Goal: Task Accomplishment & Management: Manage account settings

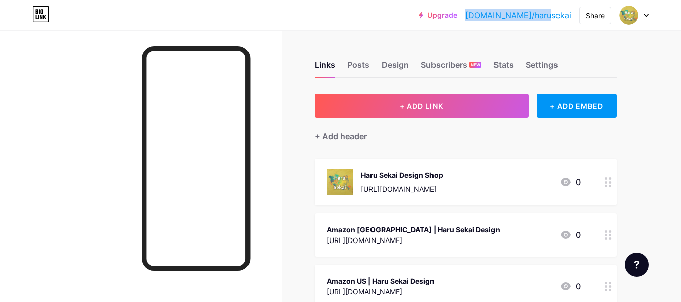
click at [644, 14] on icon at bounding box center [646, 16] width 5 height 4
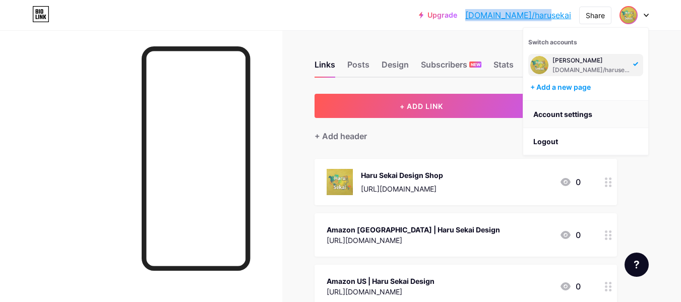
click at [579, 114] on link "Account settings" at bounding box center [586, 114] width 125 height 27
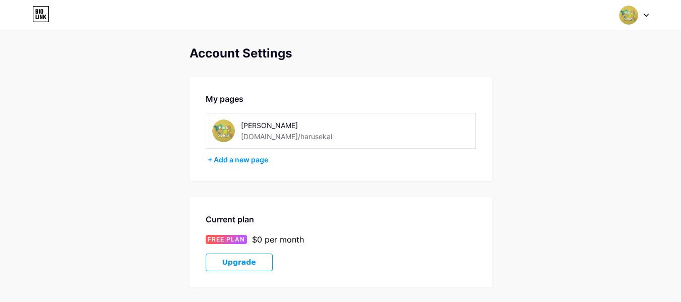
click at [628, 15] on img at bounding box center [628, 15] width 19 height 19
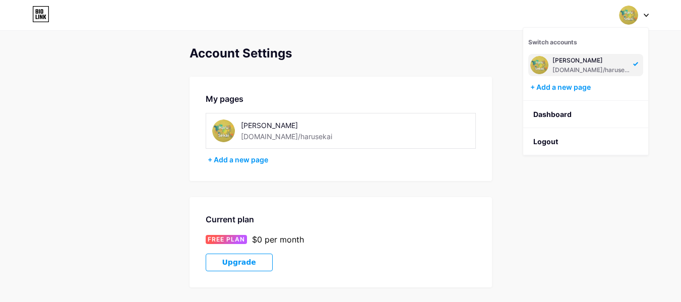
click at [571, 65] on div "[PERSON_NAME] [DOMAIN_NAME]/harusekai" at bounding box center [592, 65] width 78 height 18
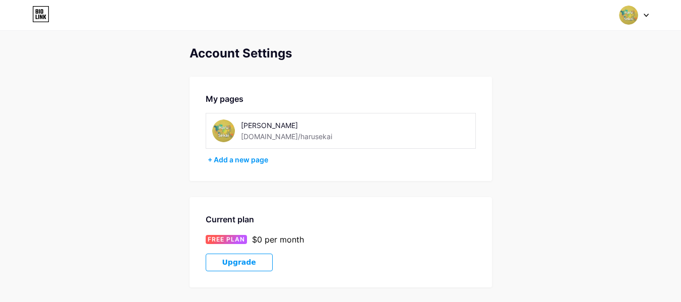
click at [38, 14] on icon at bounding box center [40, 14] width 17 height 16
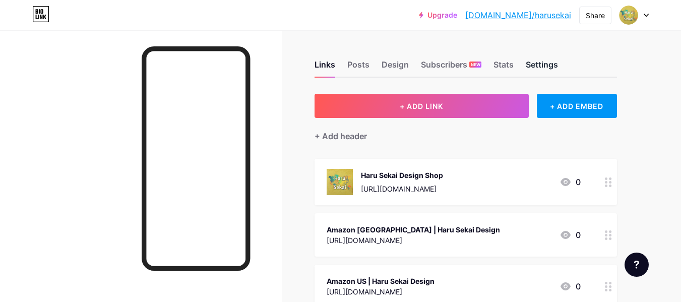
click at [541, 64] on div "Settings" at bounding box center [542, 68] width 32 height 18
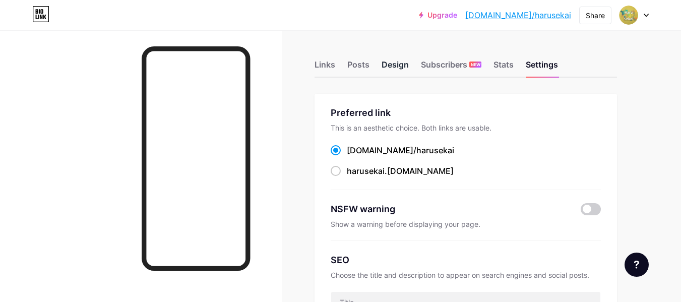
click at [398, 63] on div "Design" at bounding box center [395, 68] width 27 height 18
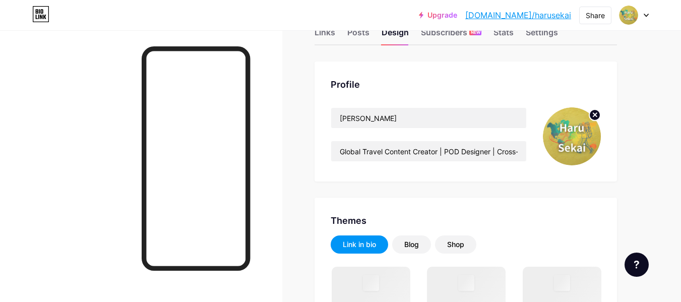
scroll to position [50, 0]
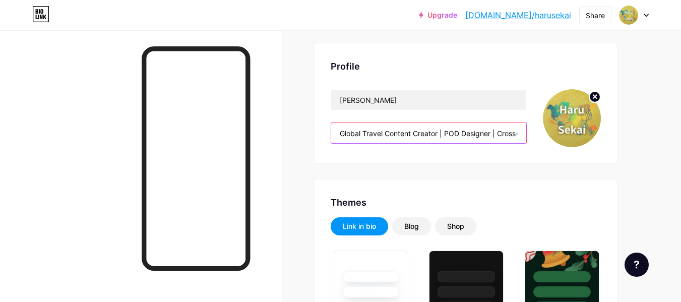
drag, startPoint x: 339, startPoint y: 134, endPoint x: 439, endPoint y: 134, distance: 99.4
click at [439, 134] on input "Global Travel Content Creator | POD Designer | Cross-Cultural Project Coordinat…" at bounding box center [428, 133] width 195 height 20
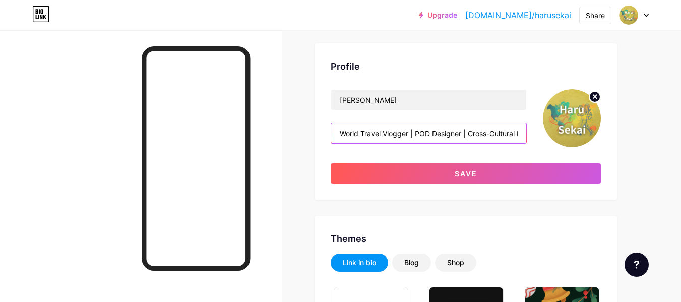
drag, startPoint x: 417, startPoint y: 133, endPoint x: 460, endPoint y: 133, distance: 43.4
click at [460, 133] on input "World Travel Vlogger | POD Designer | Cross-Cultural Project Coordinator | Goal…" at bounding box center [428, 133] width 195 height 20
click at [441, 138] on input "World Travel Vlogger | POD Designer | Cross-Cultural Project Coordinator | Goal…" at bounding box center [428, 133] width 195 height 20
click at [429, 133] on input "World Travel Vlogger | POD Designer | Cross-Cultural Project Coordinator | Goal…" at bounding box center [428, 133] width 195 height 20
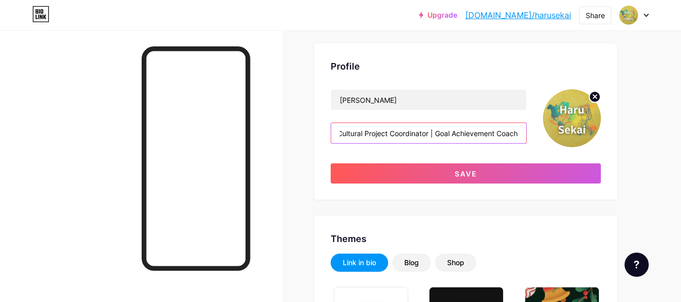
drag, startPoint x: 499, startPoint y: 133, endPoint x: 504, endPoint y: 132, distance: 5.1
click at [526, 134] on input "World Travel Vlogger | Sacred Script Designer | Cross-Cultural Project Coordina…" at bounding box center [428, 133] width 195 height 20
click at [400, 135] on input "World Travel Vlogger | Sacred Script Designer | Cross-Cultural Project Coordina…" at bounding box center [428, 133] width 195 height 20
drag, startPoint x: 360, startPoint y: 134, endPoint x: 366, endPoint y: 143, distance: 11.1
click at [361, 134] on input "World Travel Vlogger | Sacred Script Designer | Cross-Cultural Project Coordina…" at bounding box center [428, 133] width 195 height 20
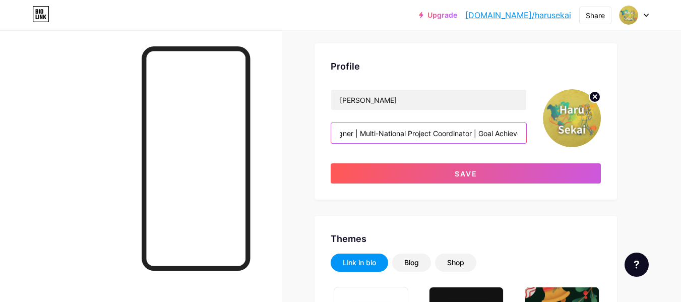
scroll to position [0, 185]
drag, startPoint x: 478, startPoint y: 136, endPoint x: 526, endPoint y: 133, distance: 47.5
click at [526, 133] on input "World Travel Vlogger | Sacred Script Designer | Multi-National Project Coordina…" at bounding box center [428, 133] width 195 height 20
click at [468, 136] on input "World Travel Vlogger | Sacred Script Designer | Multi-National Project Coordina…" at bounding box center [428, 133] width 195 height 20
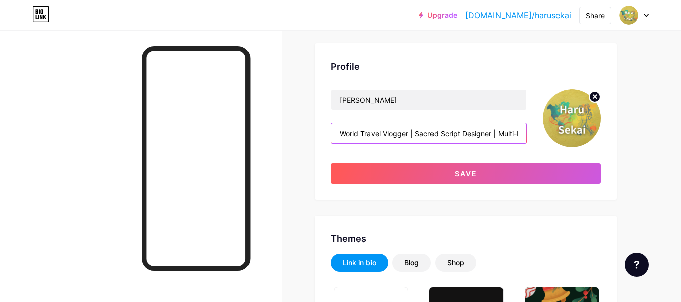
drag, startPoint x: 485, startPoint y: 134, endPoint x: 272, endPoint y: 126, distance: 212.5
click at [393, 137] on input "World Travel Vlogger | Sacred Script Designer | Multi-National Project Coordina…" at bounding box center [428, 133] width 195 height 20
drag, startPoint x: 409, startPoint y: 134, endPoint x: 312, endPoint y: 131, distance: 96.9
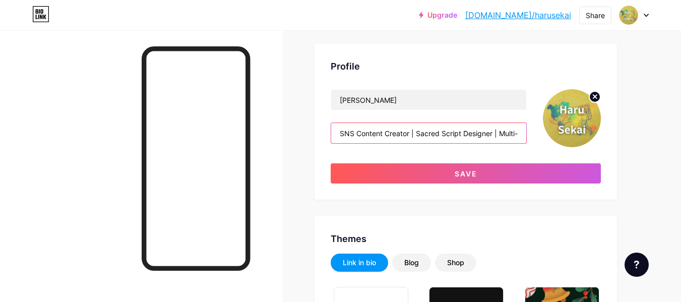
drag, startPoint x: 417, startPoint y: 134, endPoint x: 460, endPoint y: 133, distance: 43.4
click at [460, 133] on input "SNS Content Creator | Sacred Script Designer | Multi-National Project Coordinat…" at bounding box center [428, 133] width 195 height 20
drag, startPoint x: 340, startPoint y: 134, endPoint x: 410, endPoint y: 135, distance: 70.1
click at [410, 135] on input "SNS Content Creator | Sacred Script Designer | Multi-National Project Coordinat…" at bounding box center [428, 133] width 195 height 20
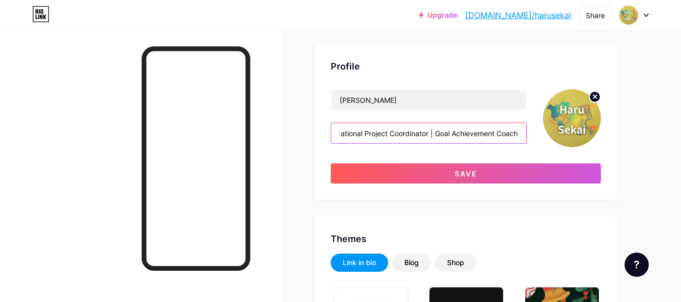
drag, startPoint x: 499, startPoint y: 132, endPoint x: 530, endPoint y: 132, distance: 31.3
click at [530, 132] on div "Haru Sekai World Travel Vlogger | Sacred Script Designer | Multi-National Proje…" at bounding box center [466, 118] width 270 height 58
click at [400, 135] on input "World Travel Vlogger | Sacred Script Designer | Multi-National Project Coordina…" at bounding box center [428, 133] width 195 height 20
click at [439, 134] on input "World Travel Vlogger | Sacred Script Designer | Multi-National Project Coordina…" at bounding box center [428, 133] width 195 height 20
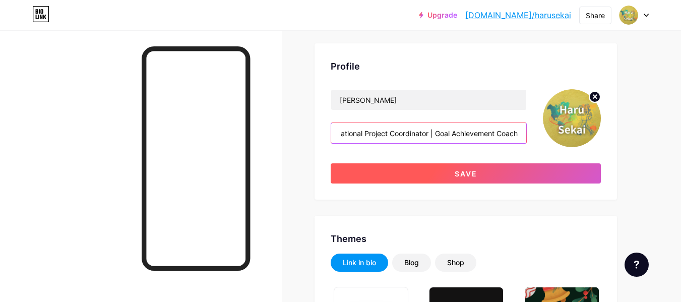
type input "World Travel Vlogger | Sacred Script Designer | Multi-National Project Coordina…"
click at [456, 169] on span "Save" at bounding box center [466, 173] width 23 height 9
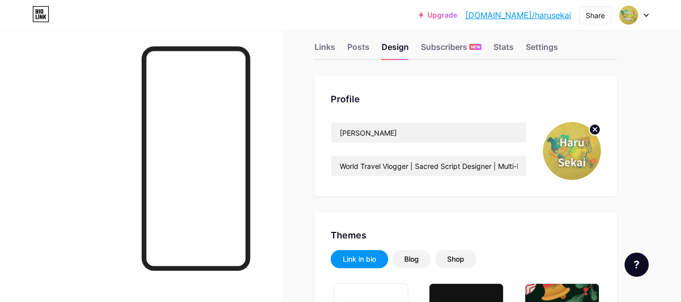
scroll to position [0, 0]
